Goal: Information Seeking & Learning: Learn about a topic

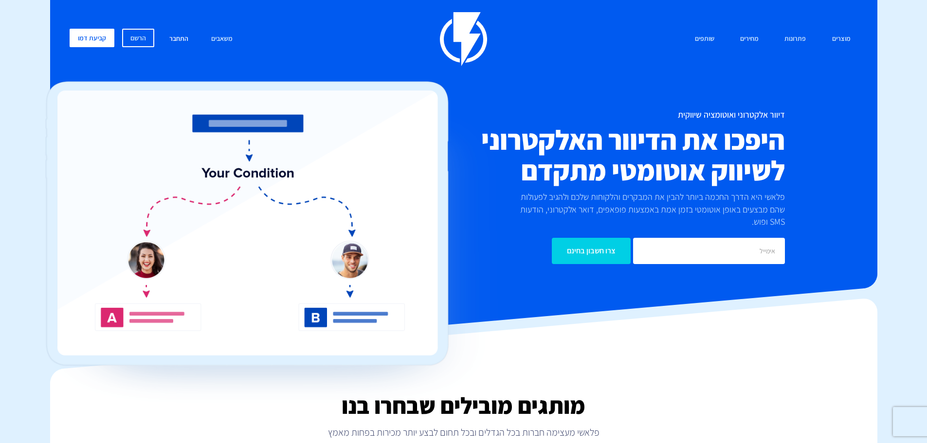
click at [166, 40] on link "התחבר" at bounding box center [179, 39] width 34 height 21
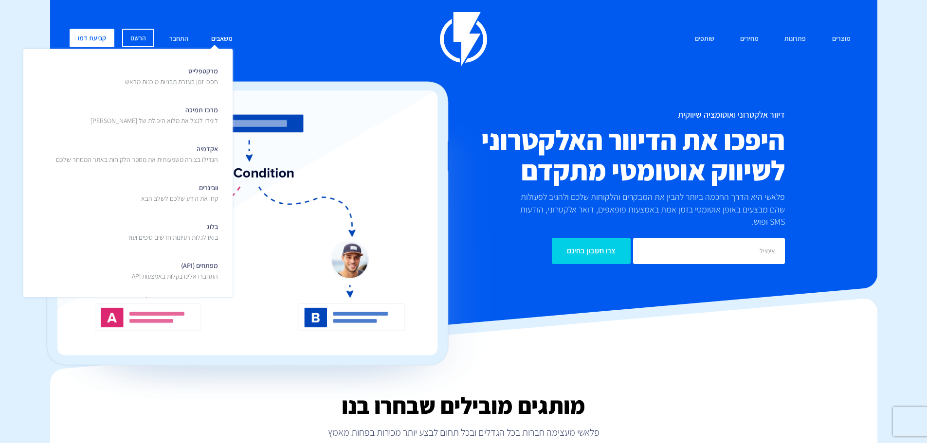
click at [210, 39] on link "משאבים" at bounding box center [222, 39] width 36 height 21
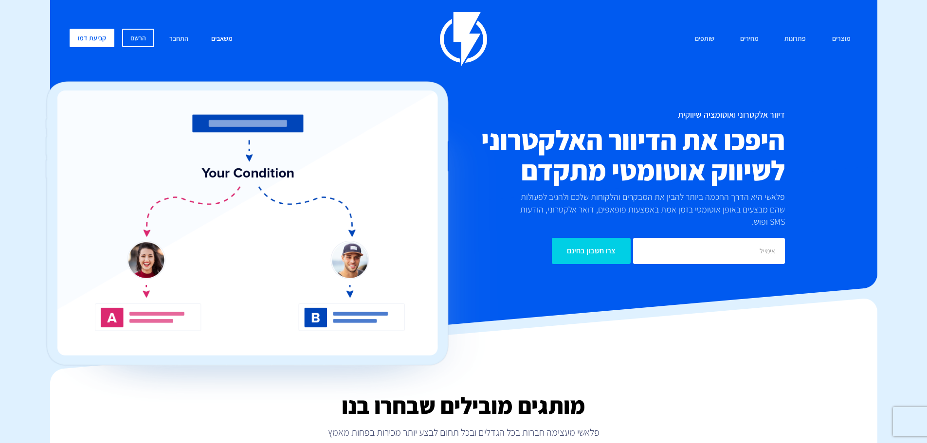
click at [207, 195] on p "קחו את הידע שלכם לשלב הבא" at bounding box center [179, 199] width 77 height 10
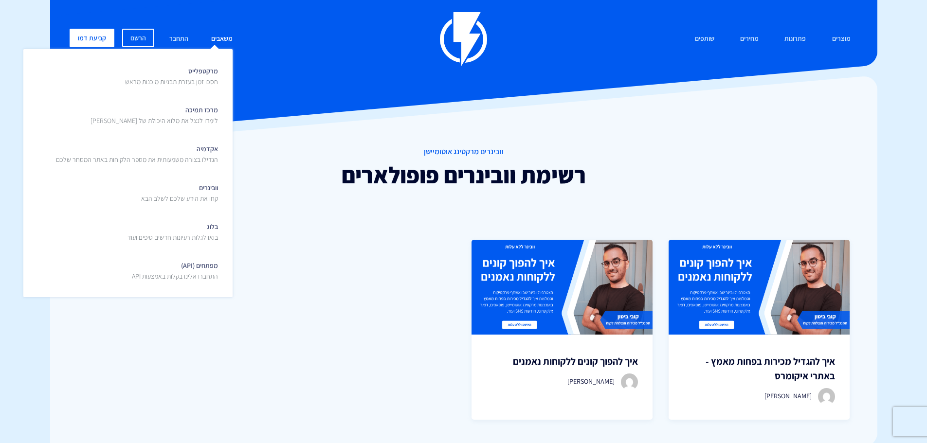
click at [221, 38] on link "משאבים" at bounding box center [222, 39] width 36 height 21
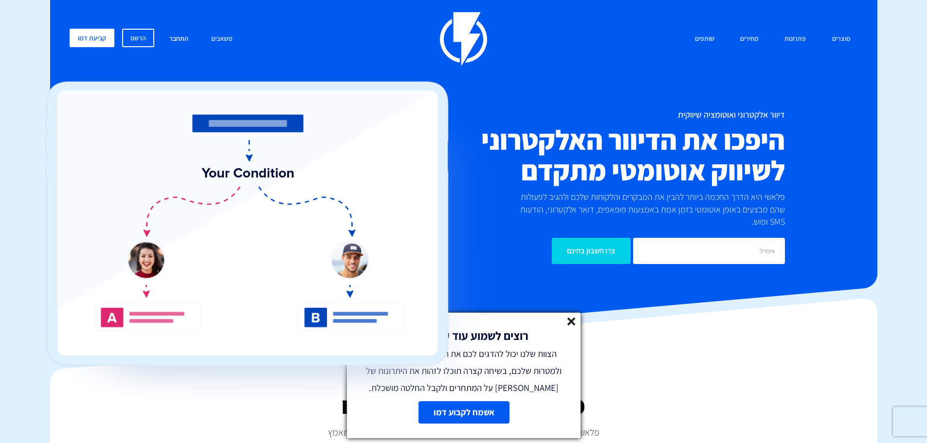
click at [183, 31] on link "התחבר" at bounding box center [179, 39] width 34 height 21
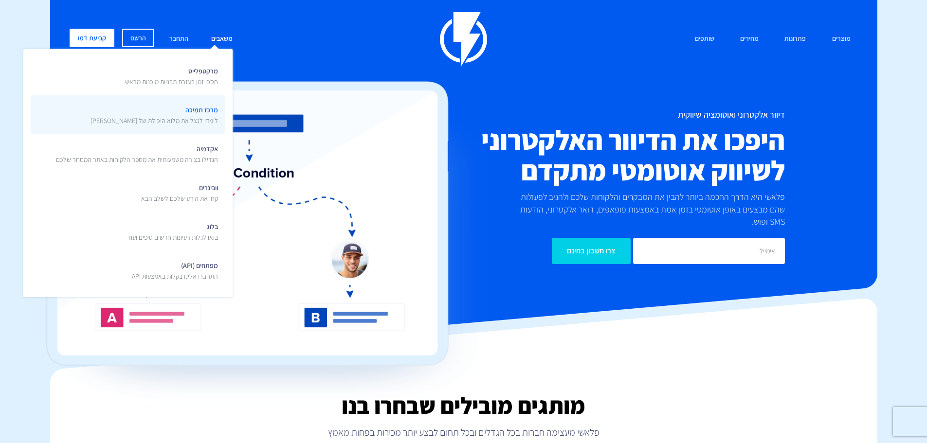
click at [221, 104] on link "מרכז תמיכה לימדו לנצל את מלוא היכולת של [PERSON_NAME]" at bounding box center [128, 114] width 195 height 39
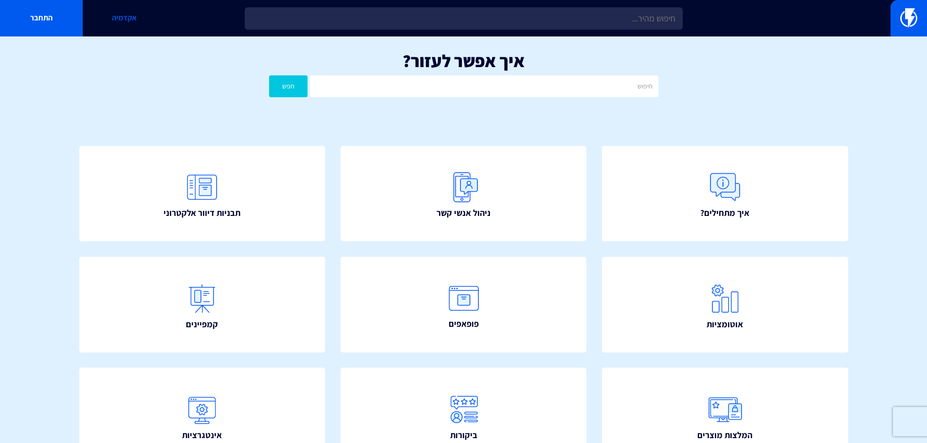
click at [113, 15] on link "אקדמיה" at bounding box center [124, 18] width 83 height 37
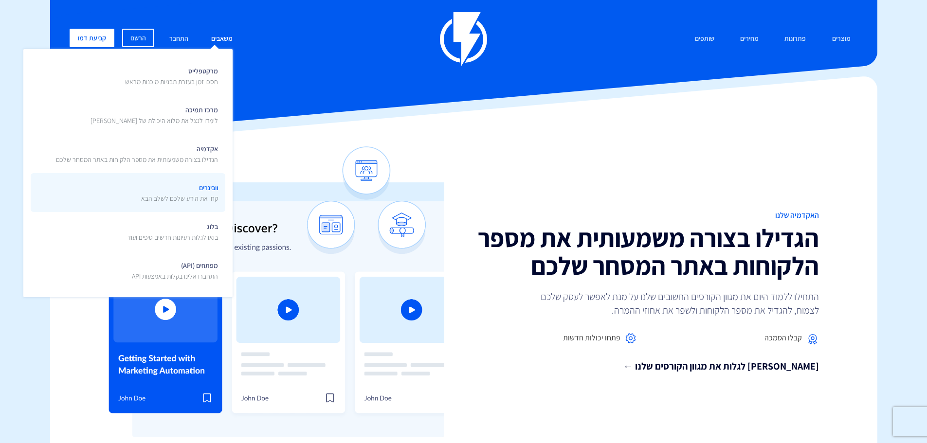
click at [190, 189] on span "וובינרים קחו את הידע שלכם לשלב הבא" at bounding box center [179, 192] width 77 height 23
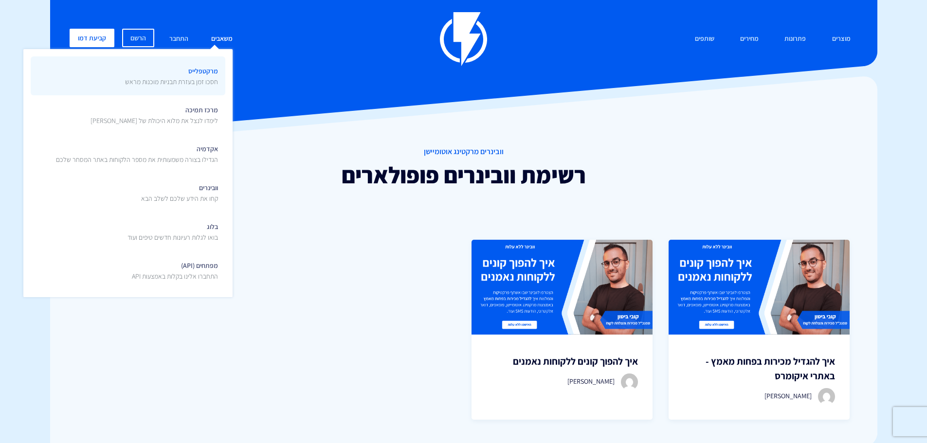
click at [187, 93] on link "מרקטפלייס חסכו זמן בעזרת תבניות מוכנות מראש" at bounding box center [128, 75] width 195 height 39
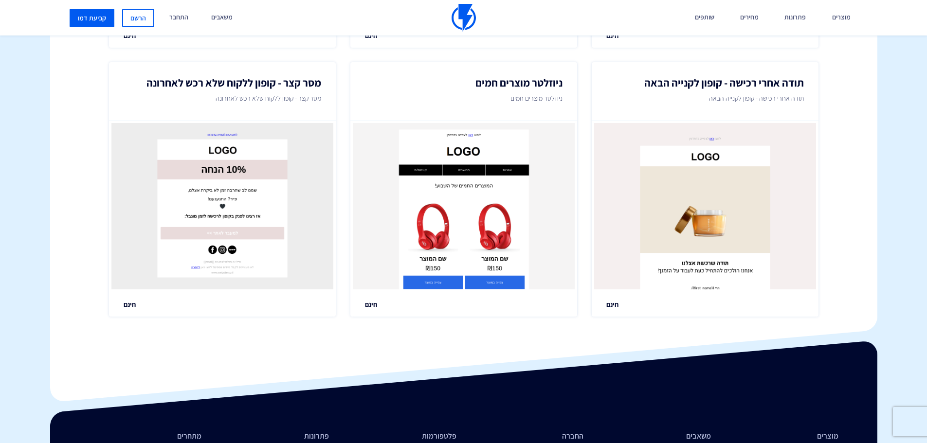
scroll to position [1703, 0]
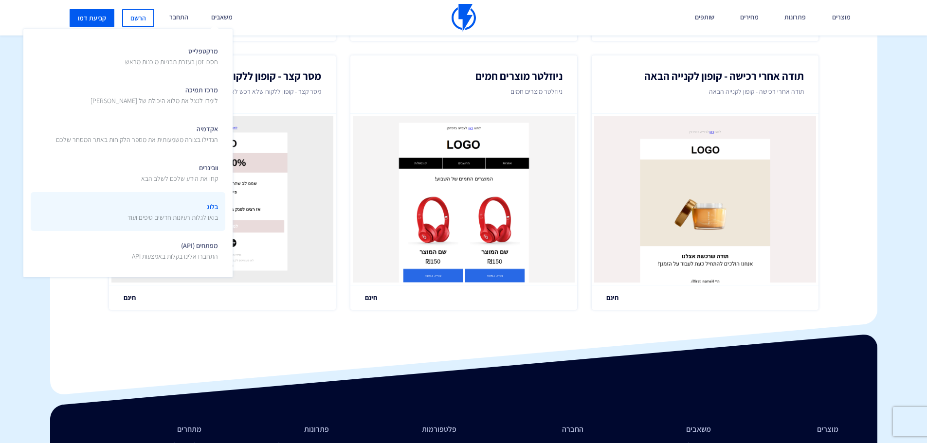
click at [206, 204] on span "בלוג בואו לגלות רעיונות חדשים טיפים ועוד" at bounding box center [173, 211] width 91 height 23
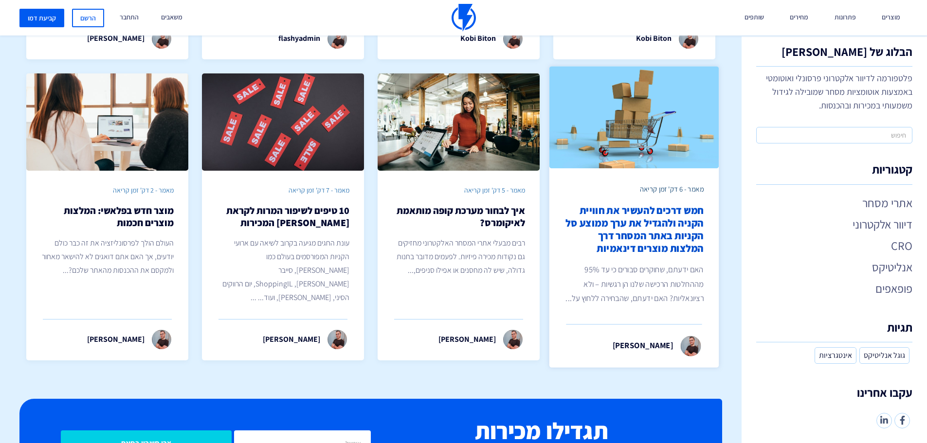
scroll to position [292, 0]
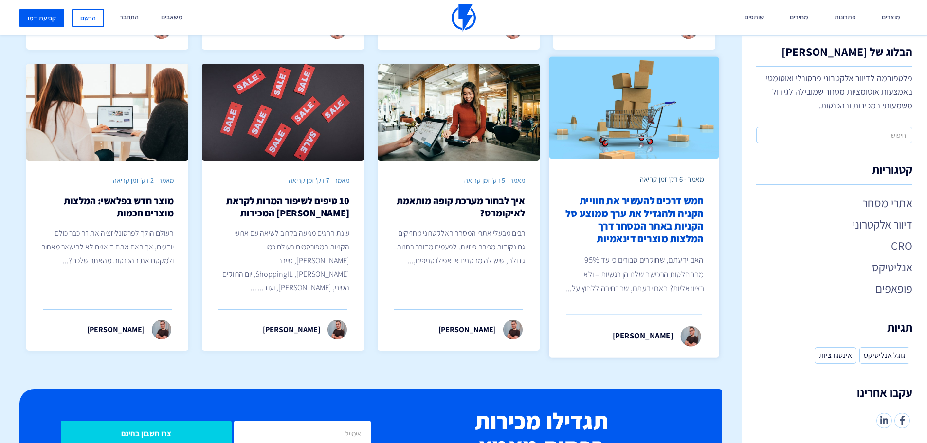
click at [681, 218] on h2 "חמש דרכים להעשיר את חוויית הקניה ולהגדיל את ערך ממוצע סל הקניות באתר המסחר דרך …" at bounding box center [634, 220] width 139 height 51
